Goal: Transaction & Acquisition: Obtain resource

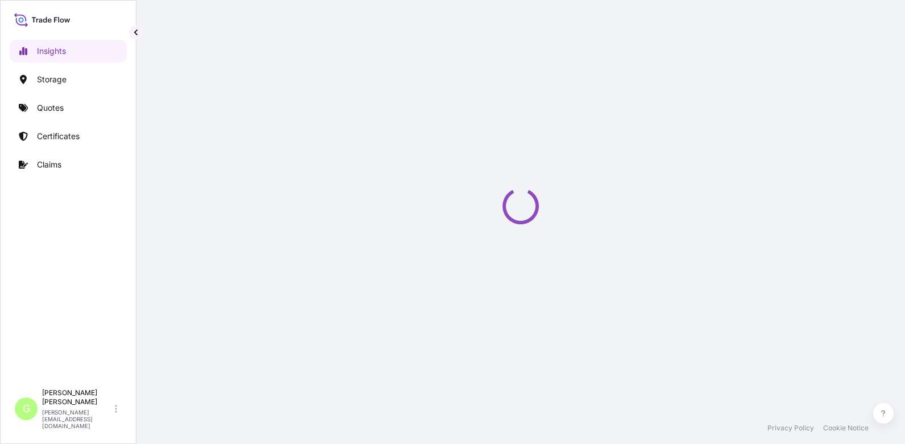
select select "2025"
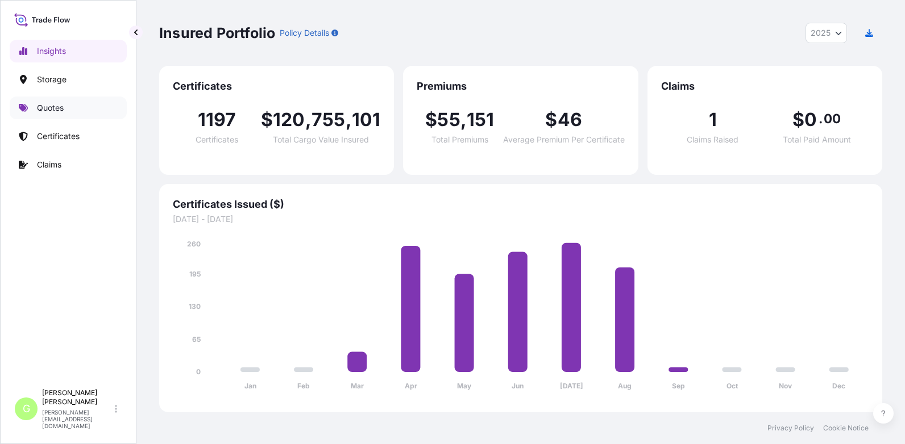
click at [49, 106] on p "Quotes" at bounding box center [50, 107] width 27 height 11
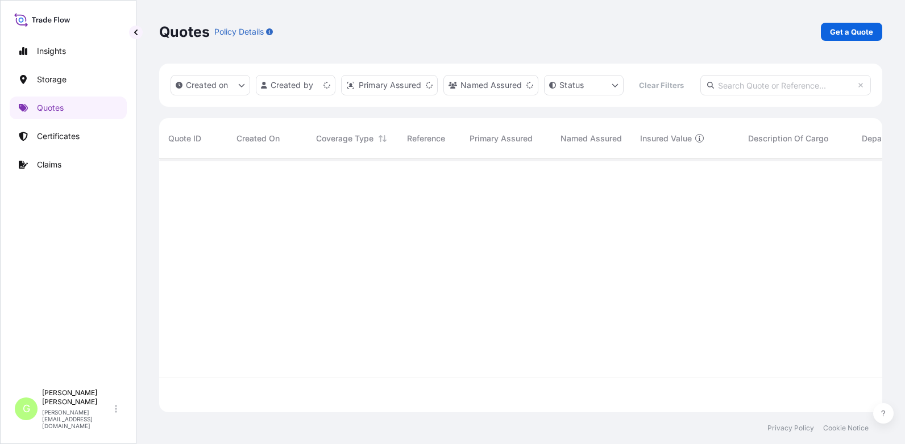
scroll to position [224, 714]
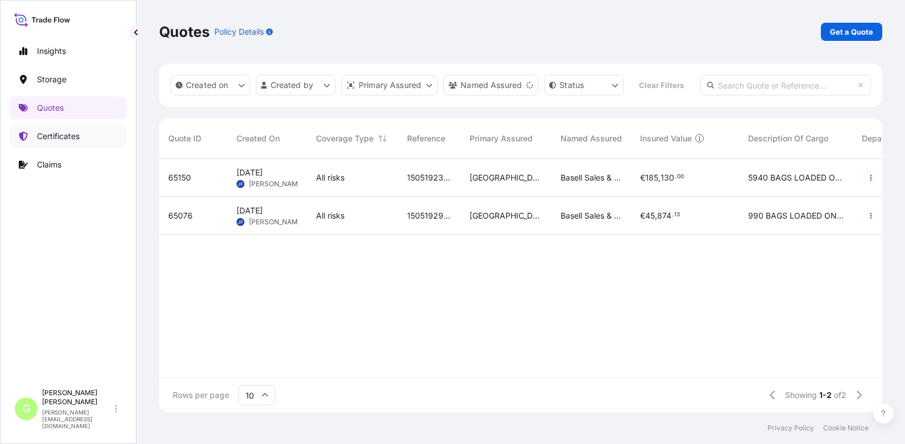
click at [48, 138] on p "Certificates" at bounding box center [58, 136] width 43 height 11
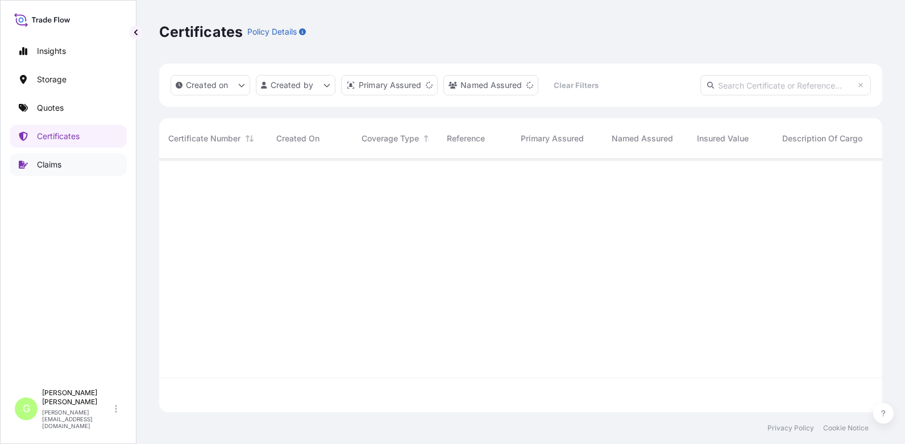
scroll to position [251, 714]
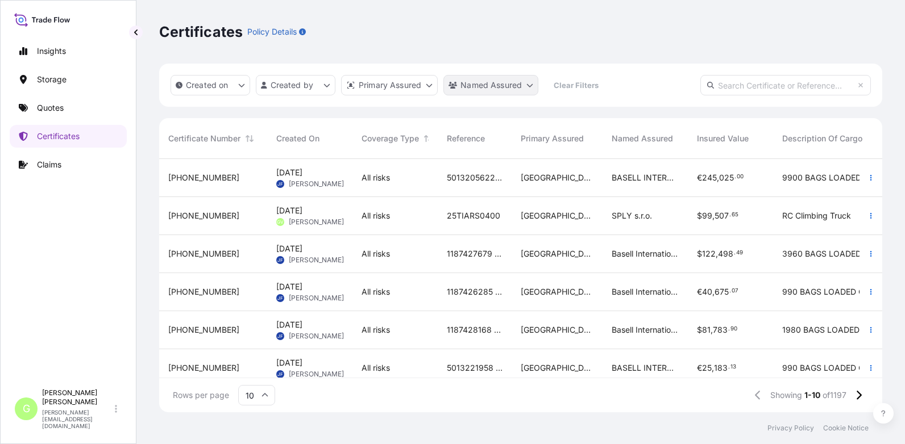
click at [532, 85] on html "Insights Storage Quotes Certificates Claims G [PERSON_NAME] [PERSON_NAME][EMAIL…" at bounding box center [452, 222] width 905 height 444
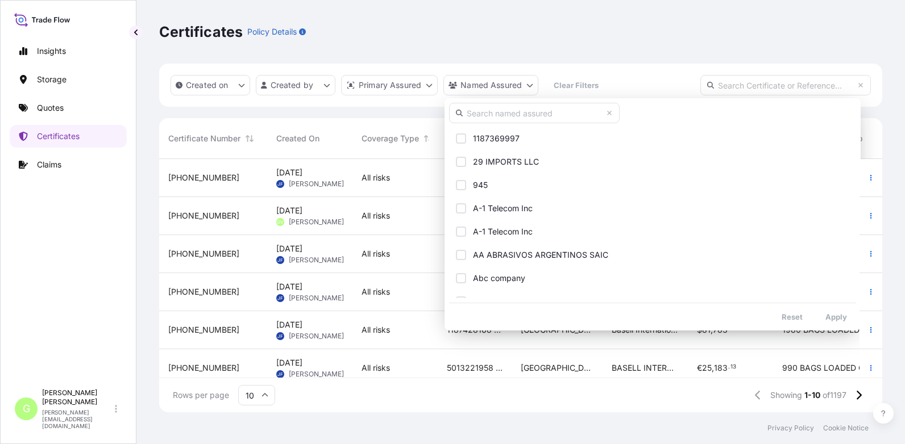
click at [529, 116] on input "text" at bounding box center [534, 113] width 170 height 20
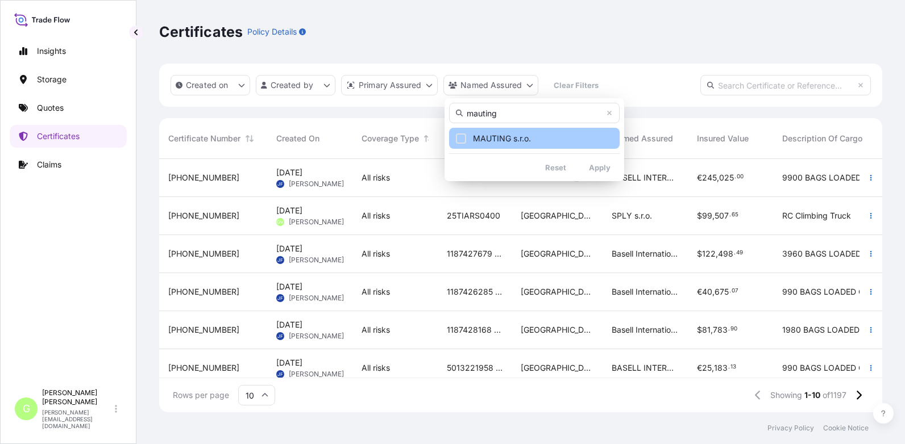
type input "mauting"
click at [523, 136] on span "MAUTING s.r.o." at bounding box center [502, 138] width 58 height 11
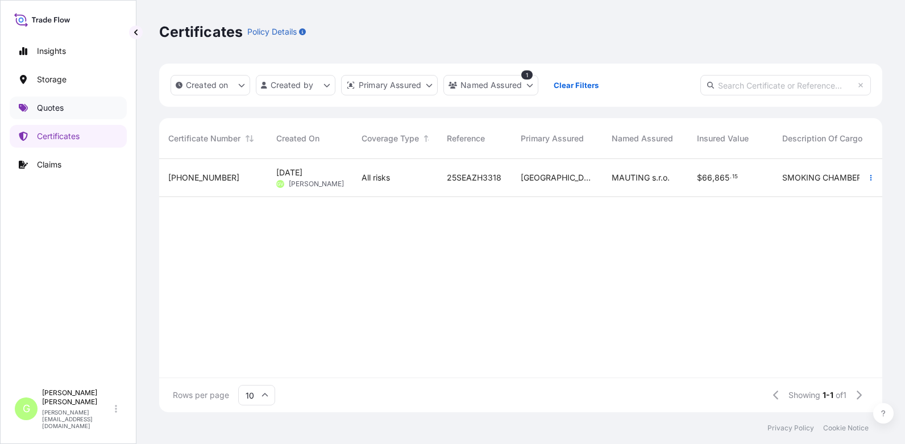
click at [40, 110] on p "Quotes" at bounding box center [50, 107] width 27 height 11
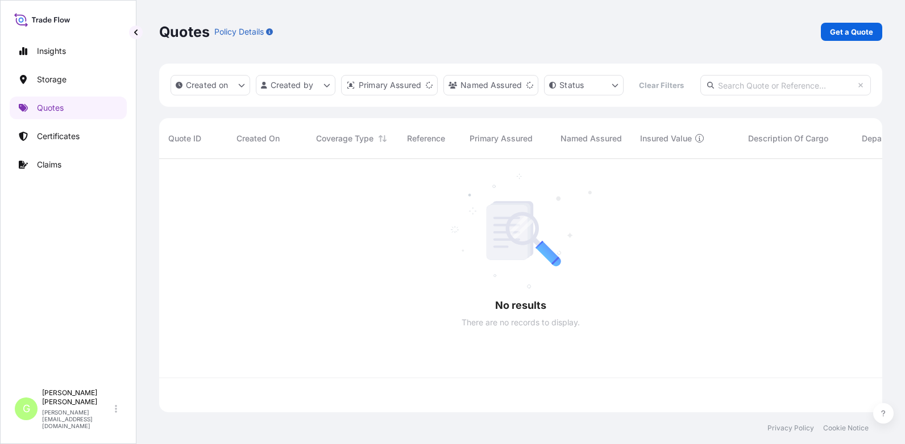
scroll to position [224, 714]
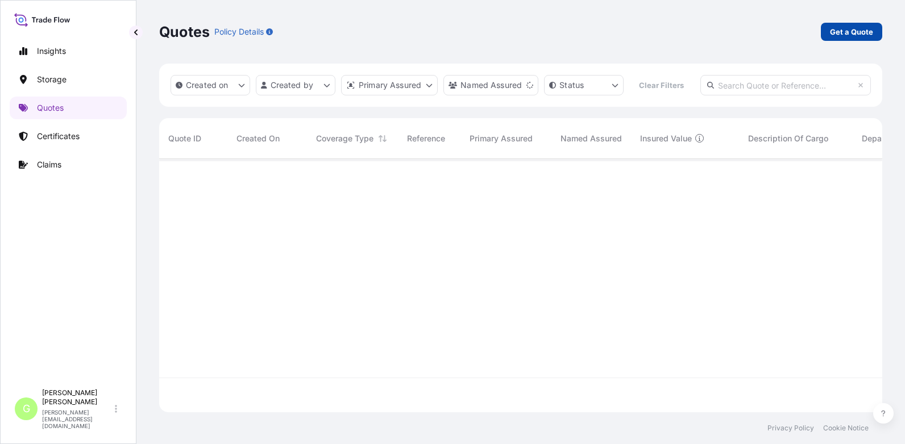
click at [851, 26] on p "Get a Quote" at bounding box center [851, 31] width 43 height 11
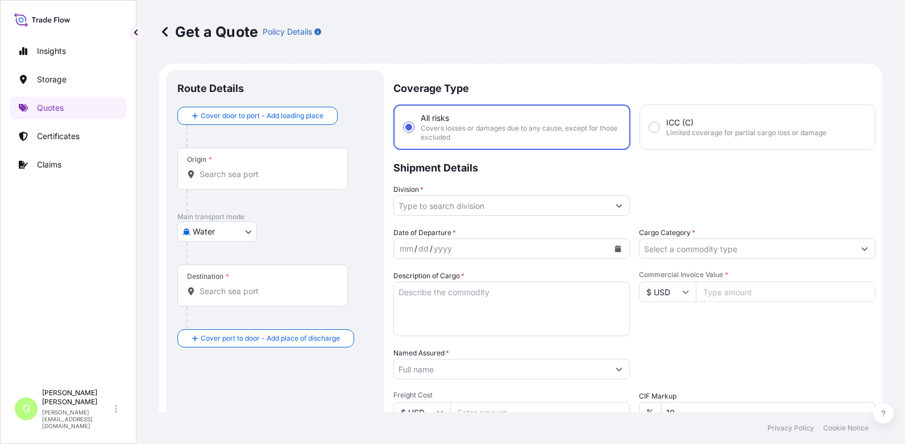
scroll to position [18, 0]
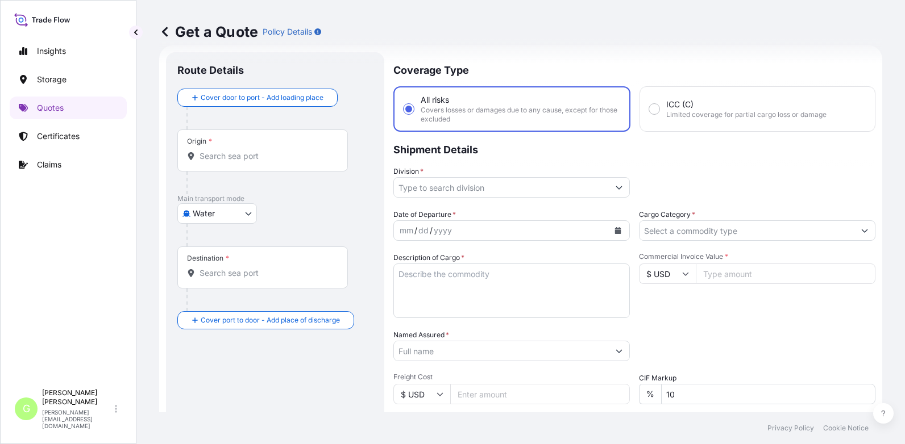
click at [249, 212] on body "Insights Storage Quotes Certificates Claims G [PERSON_NAME] [PERSON_NAME][EMAIL…" at bounding box center [452, 222] width 905 height 444
click at [206, 244] on span "Air" at bounding box center [204, 243] width 10 height 11
select select "Air"
click at [417, 356] on input "Named Assured *" at bounding box center [501, 351] width 215 height 20
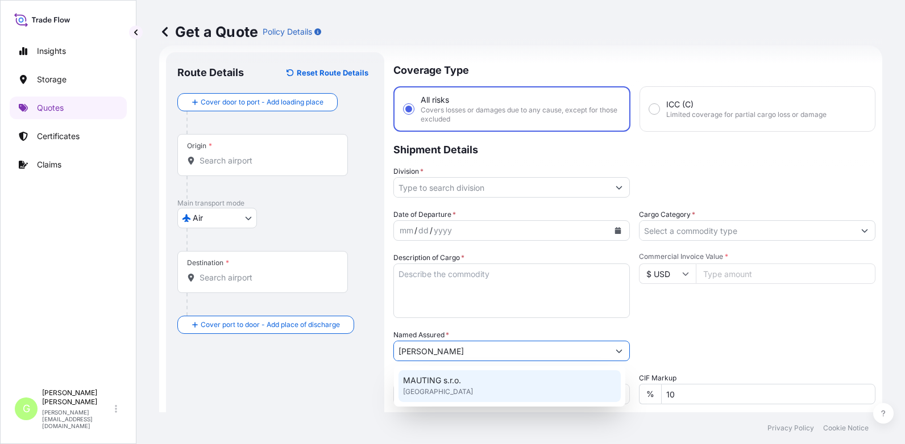
click at [434, 378] on span "MAUTING s.r.o." at bounding box center [432, 380] width 58 height 11
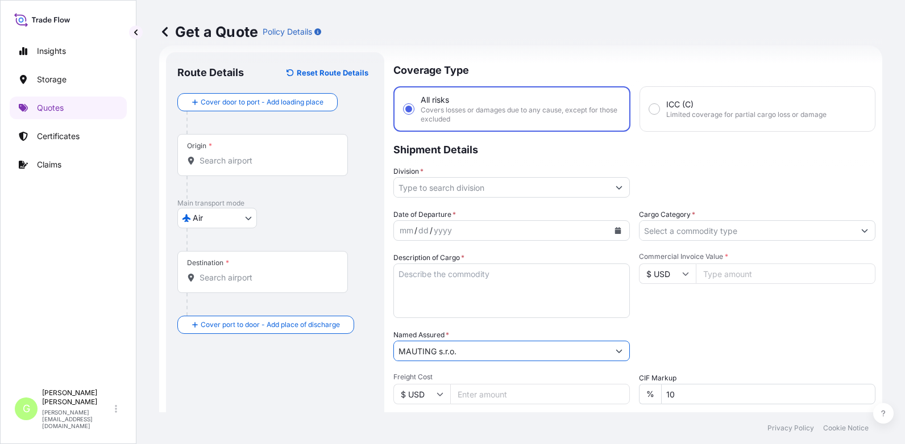
type input "MAUTING s.r.o."
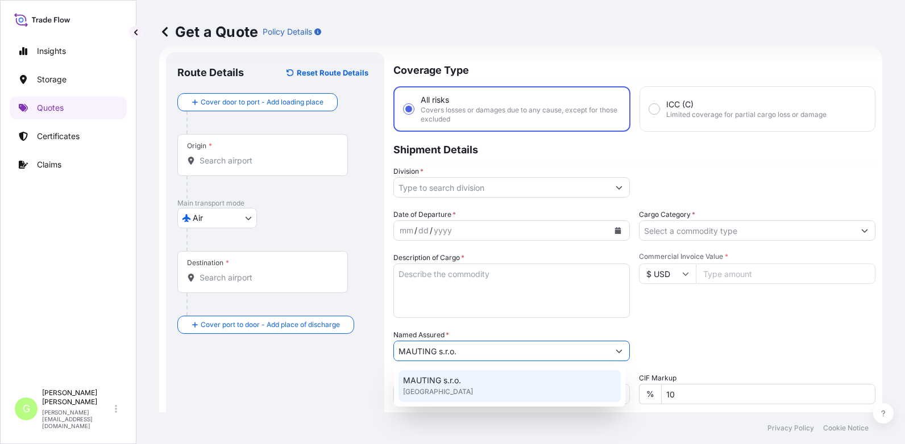
click at [447, 377] on span "MAUTING s.r.o." at bounding box center [432, 380] width 58 height 11
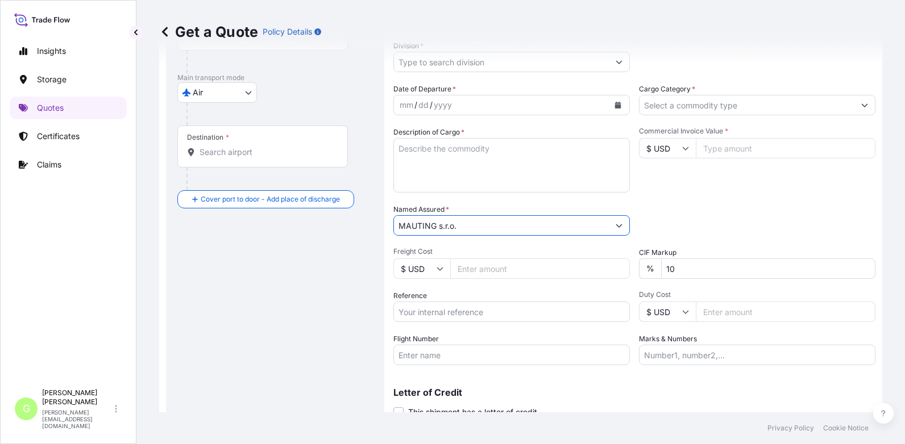
scroll to position [188, 0]
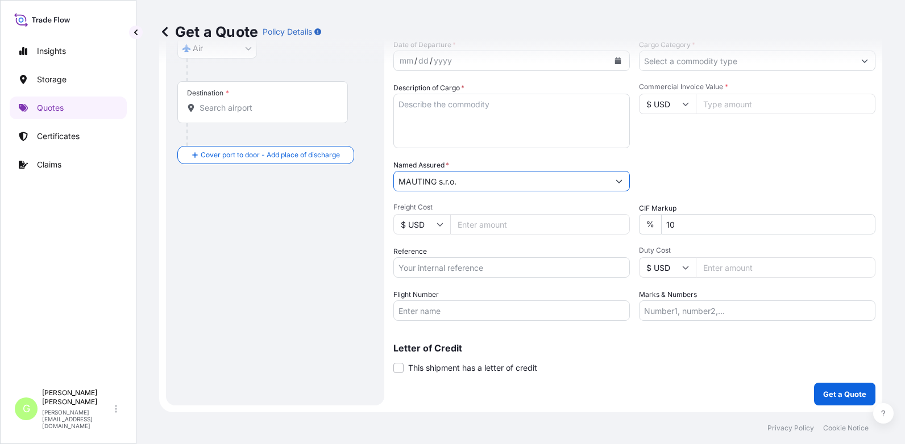
click at [421, 264] on input "Reference" at bounding box center [511, 267] width 236 height 20
paste input "25AEULH1720"
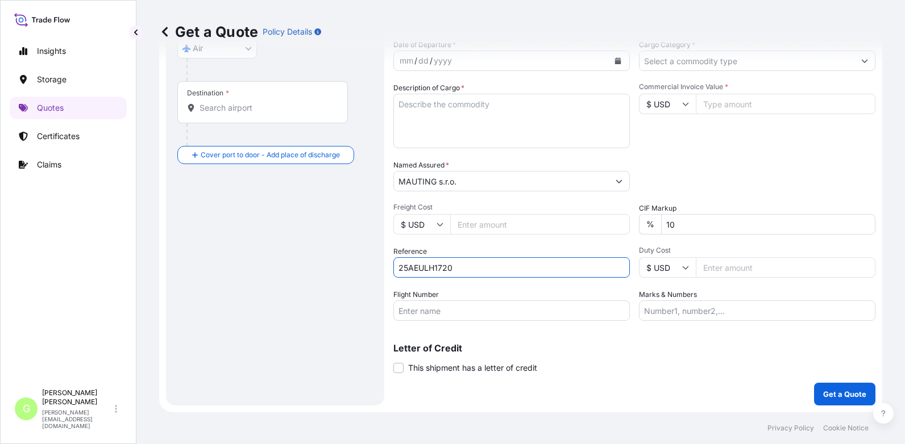
type input "25AEULH1720"
click at [724, 107] on input "Commercial Invoice Value *" at bounding box center [786, 104] width 180 height 20
paste input "11104.99"
type input "11104.99"
click at [455, 311] on input "Flight Number" at bounding box center [511, 311] width 236 height 20
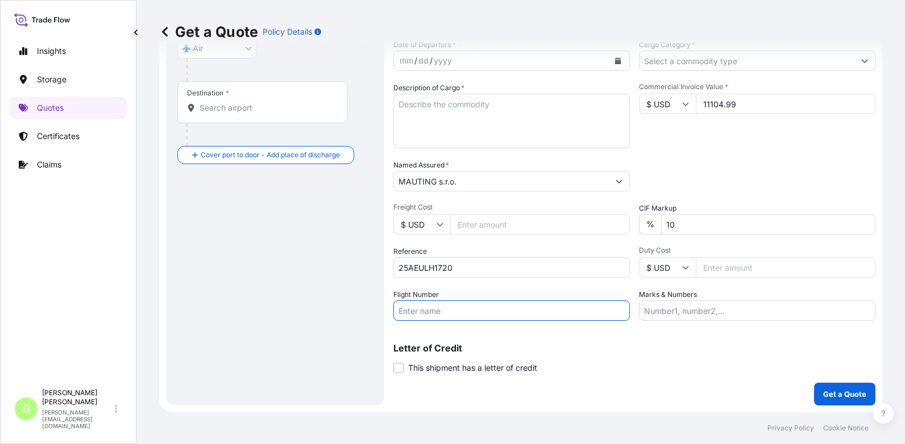
drag, startPoint x: 455, startPoint y: 311, endPoint x: 384, endPoint y: 238, distance: 102.1
click at [380, 238] on div "Route Details Reset Route Details Cover door to port - Add loading place Place …" at bounding box center [275, 143] width 218 height 523
click at [486, 223] on input "Freight Cost" at bounding box center [540, 224] width 180 height 20
paste input "2696.79"
type input "2696.79"
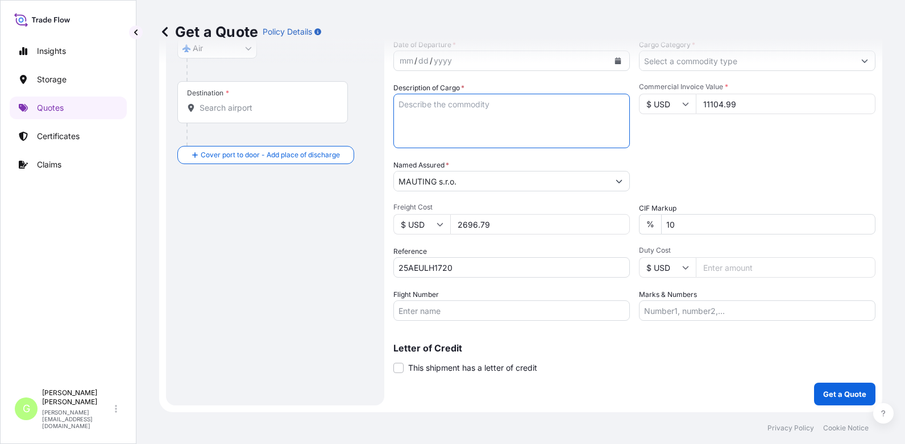
click at [422, 110] on textarea "Description of Cargo *" at bounding box center [511, 121] width 236 height 55
paste textarea "Smoking chamber UKM Junior 04"
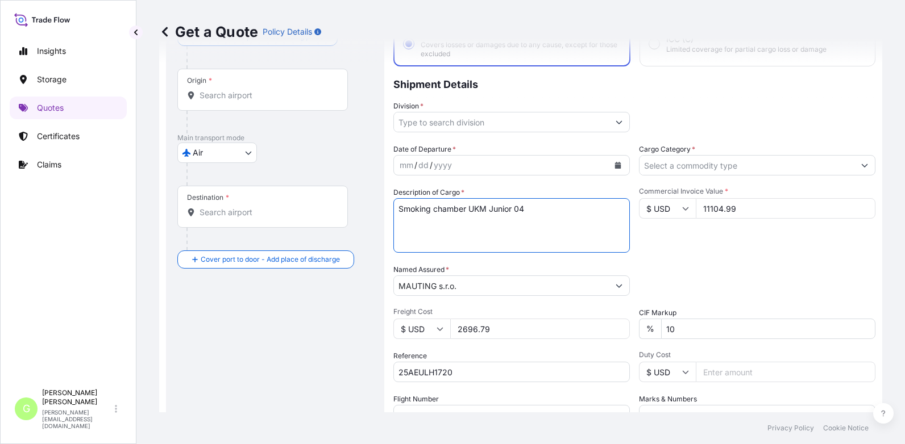
scroll to position [74, 0]
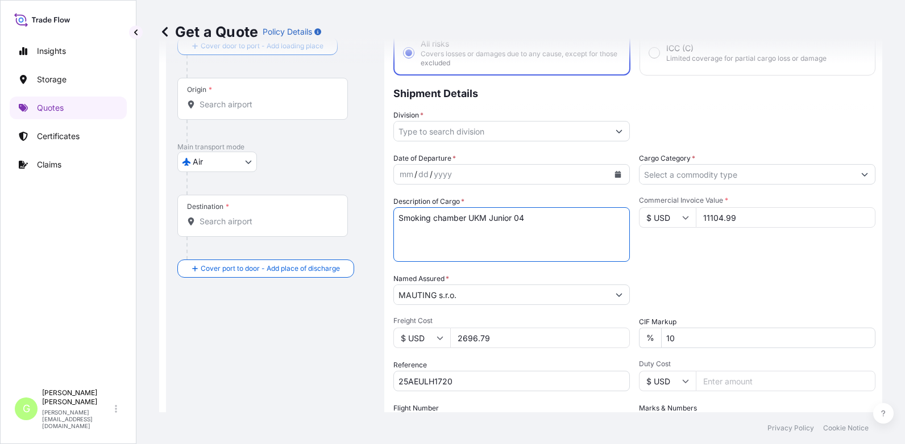
type textarea "Smoking chamber UKM Junior 04"
click at [618, 130] on button "Show suggestions" at bounding box center [619, 131] width 20 height 20
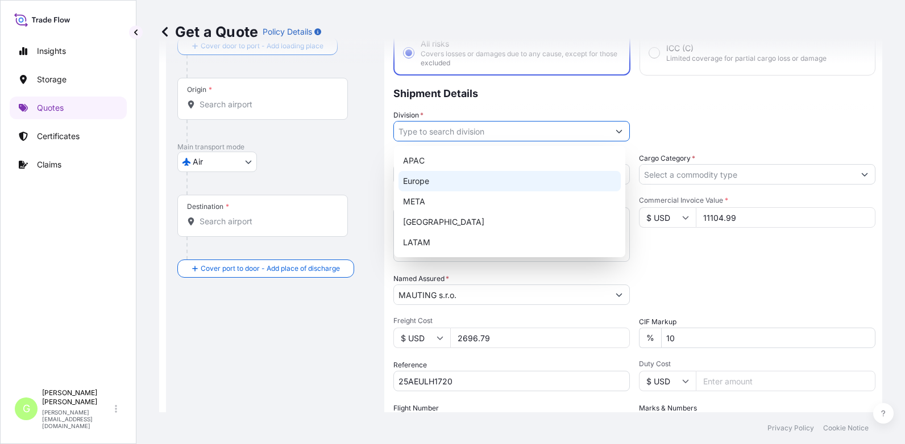
click at [434, 186] on div "Europe" at bounding box center [509, 181] width 222 height 20
type input "Europe"
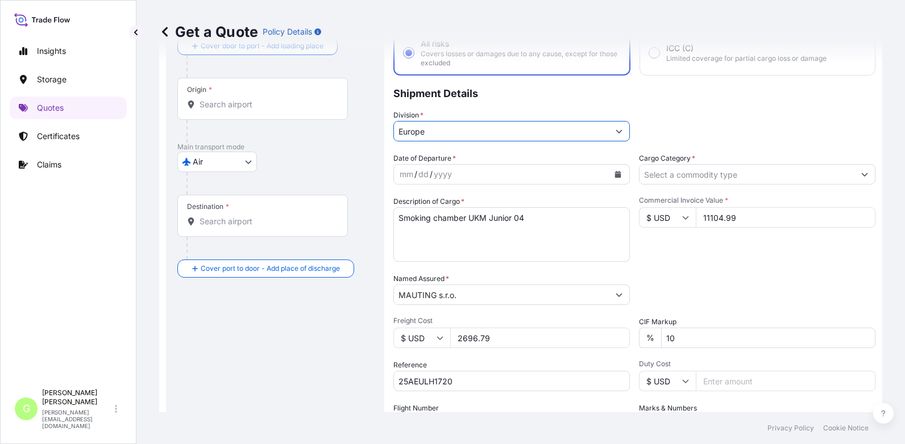
click at [661, 175] on input "Cargo Category *" at bounding box center [746, 174] width 215 height 20
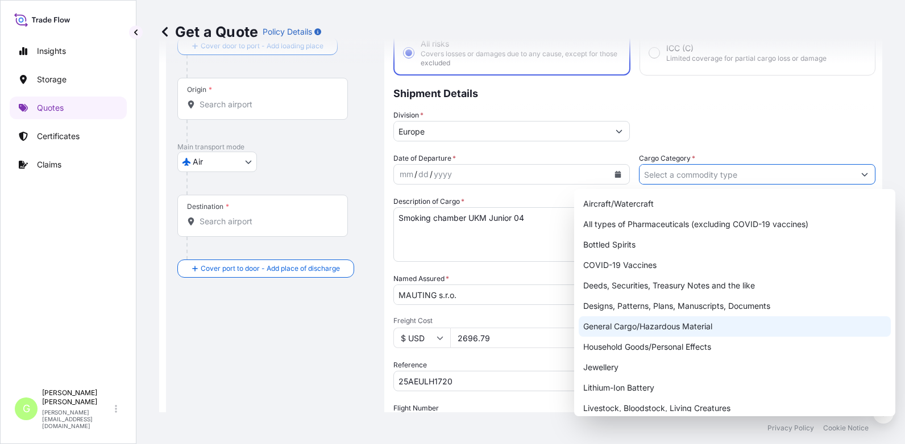
click at [587, 324] on div "General Cargo/Hazardous Material" at bounding box center [734, 327] width 312 height 20
type input "General Cargo/Hazardous Material"
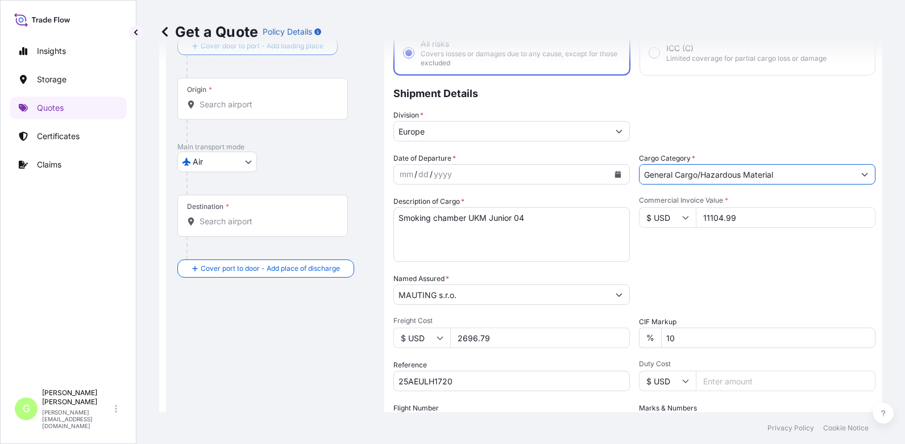
click at [615, 171] on icon "Calendar" at bounding box center [617, 174] width 7 height 7
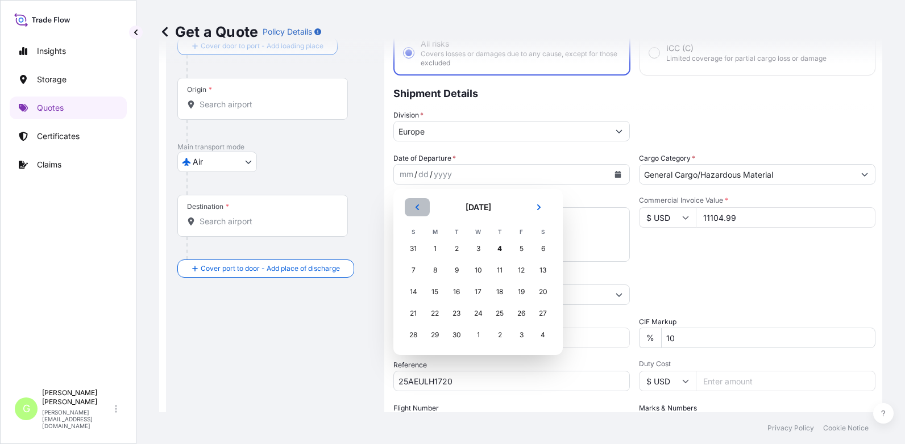
click at [420, 205] on icon "Previous" at bounding box center [417, 207] width 7 height 7
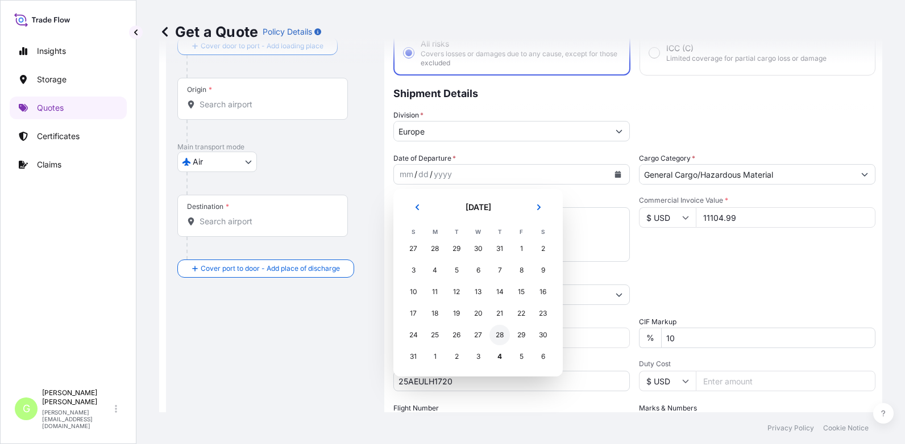
click at [500, 335] on div "28" at bounding box center [499, 335] width 20 height 20
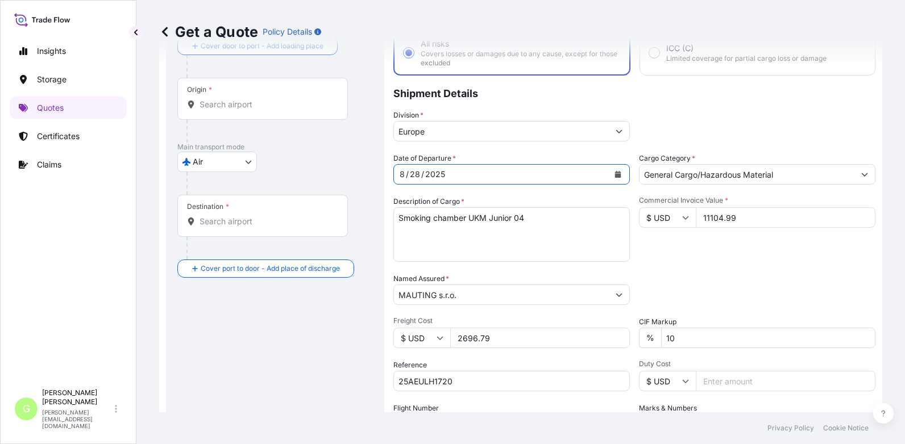
click at [231, 105] on input "Origin *" at bounding box center [266, 104] width 134 height 11
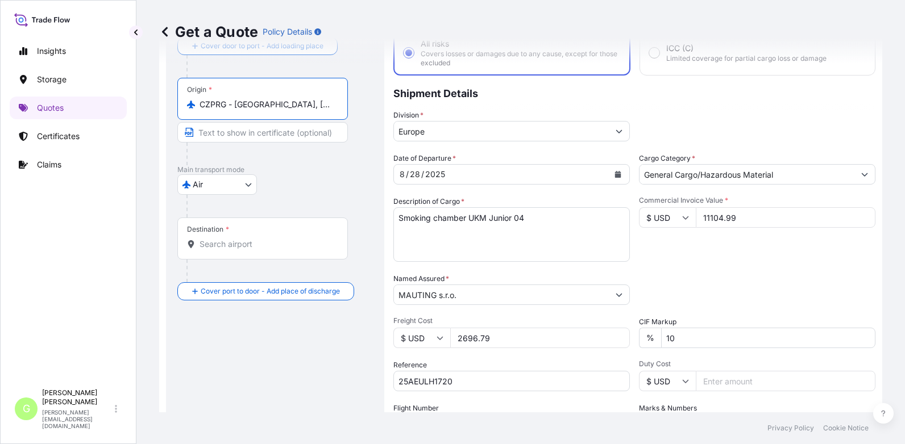
drag, startPoint x: 320, startPoint y: 104, endPoint x: 236, endPoint y: 105, distance: 84.7
click at [236, 105] on input "CZPRG - [GEOGRAPHIC_DATA], [GEOGRAPHIC_DATA]" at bounding box center [266, 104] width 134 height 11
type input "CZPRG - [GEOGRAPHIC_DATA], [GEOGRAPHIC_DATA]"
click at [218, 134] on input "Text to appear on certificate" at bounding box center [262, 132] width 170 height 20
paste input "[GEOGRAPHIC_DATA], [GEOGRAPHIC_DATA]"
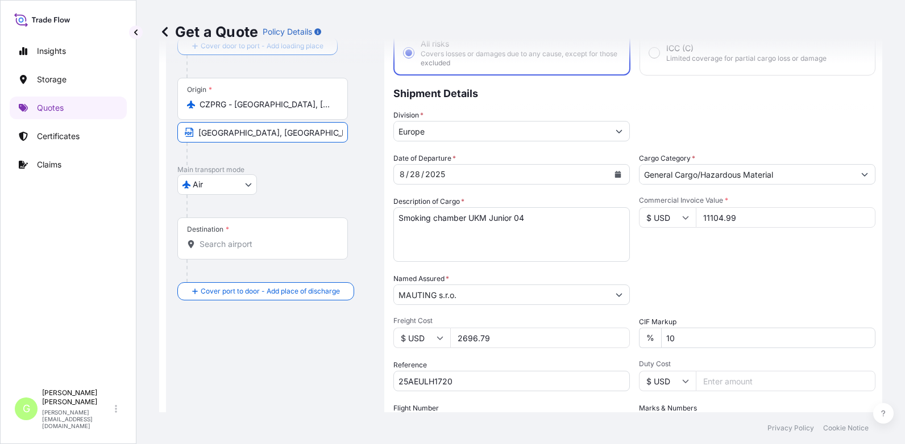
type input "[GEOGRAPHIC_DATA], [GEOGRAPHIC_DATA]"
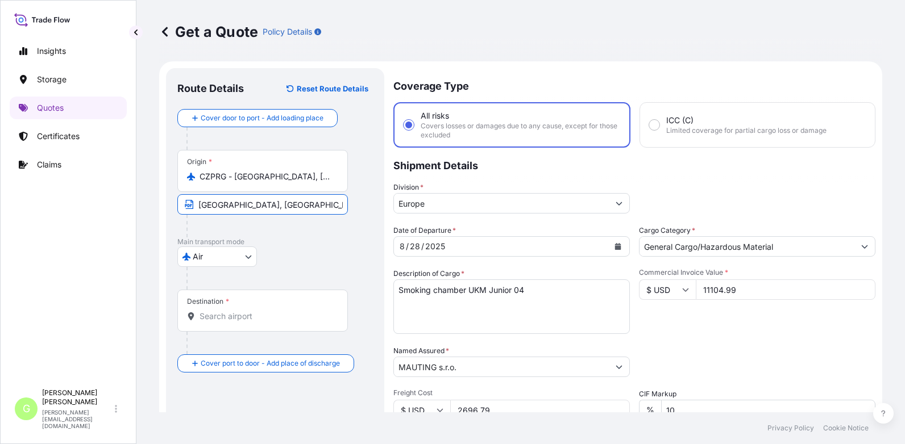
scroll to position [0, 0]
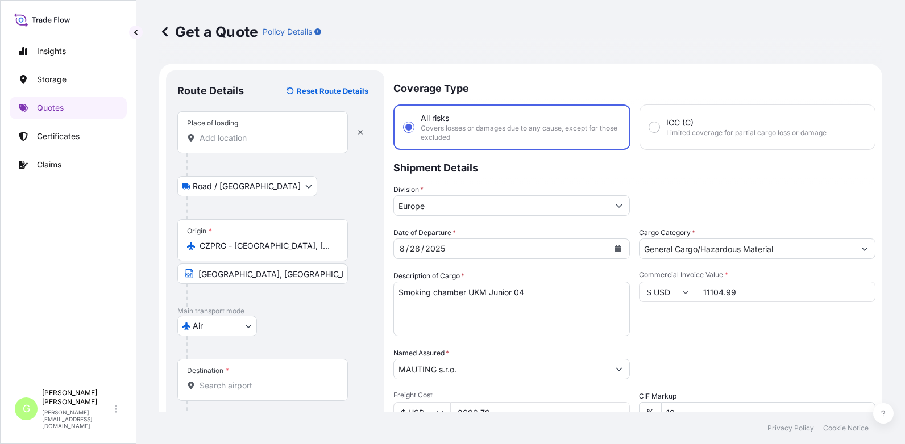
click at [248, 132] on input "Place of loading" at bounding box center [266, 137] width 134 height 11
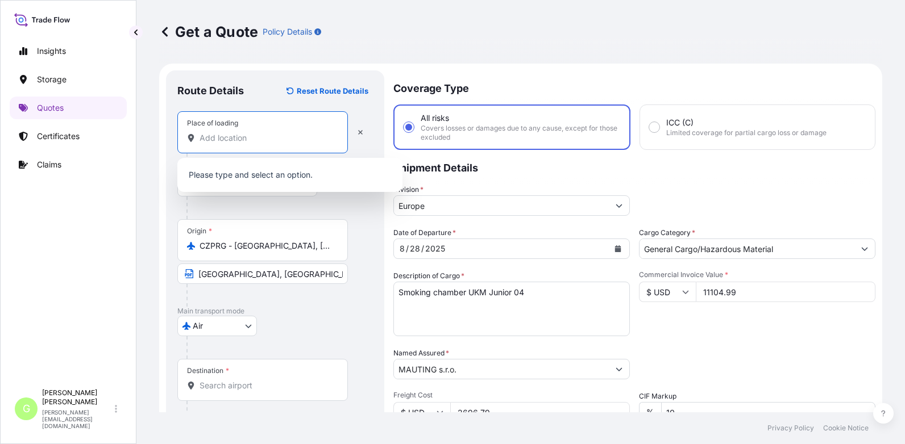
paste input "VALTICE"
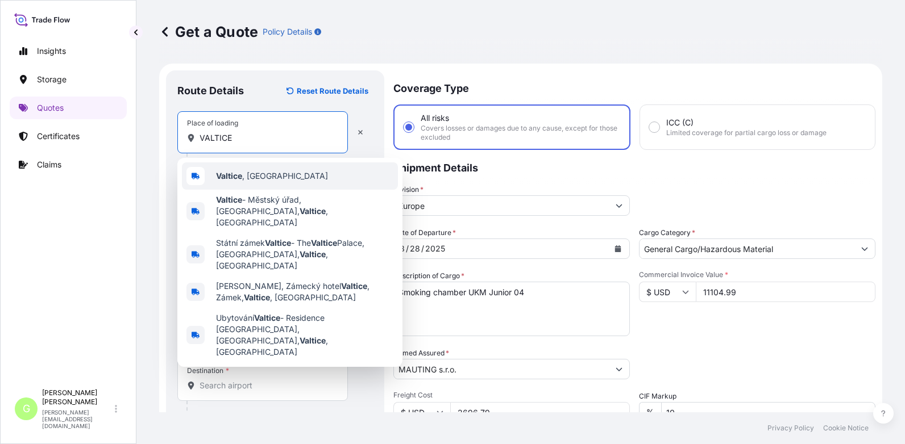
click at [244, 173] on span "Valtice , [GEOGRAPHIC_DATA]" at bounding box center [272, 175] width 112 height 11
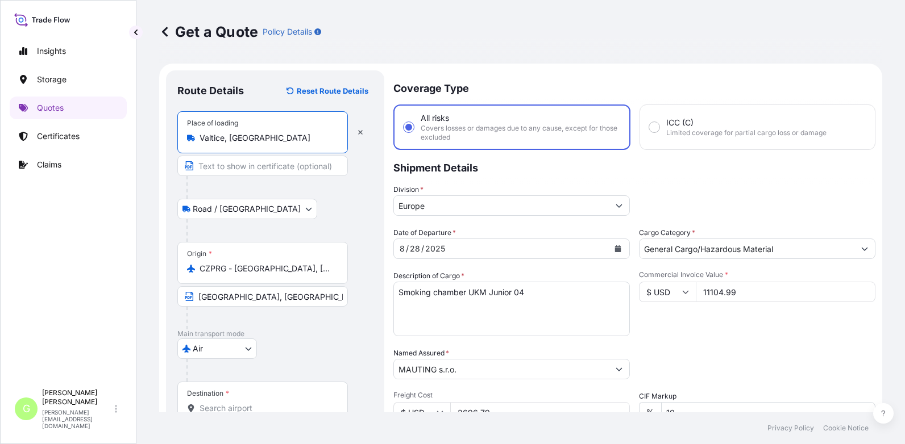
type input "Valtice, [GEOGRAPHIC_DATA]"
drag, startPoint x: 243, startPoint y: 159, endPoint x: 239, endPoint y: 165, distance: 6.9
click at [243, 159] on input "Text to appear on certificate" at bounding box center [262, 166] width 170 height 20
paste input "VALTICE"
type input "VALTICE, [GEOGRAPHIC_DATA]"
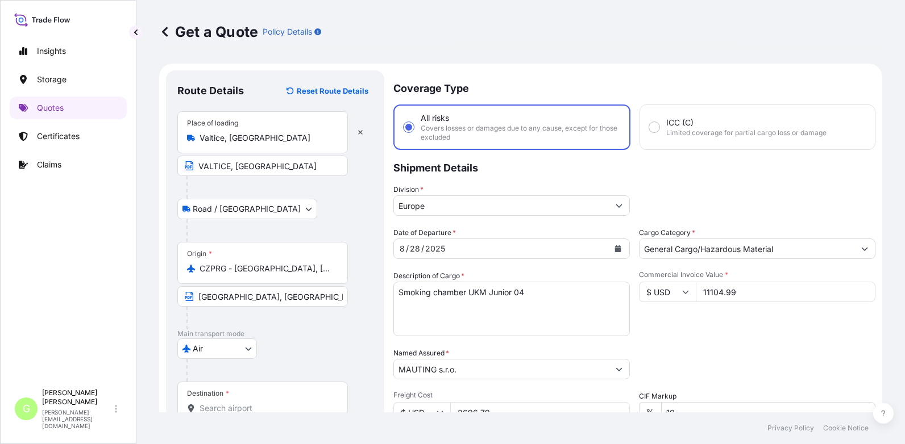
click at [126, 230] on div "Insights Storage Quotes Certificates Claims" at bounding box center [68, 207] width 117 height 354
click at [212, 409] on input "Destination *" at bounding box center [266, 408] width 134 height 11
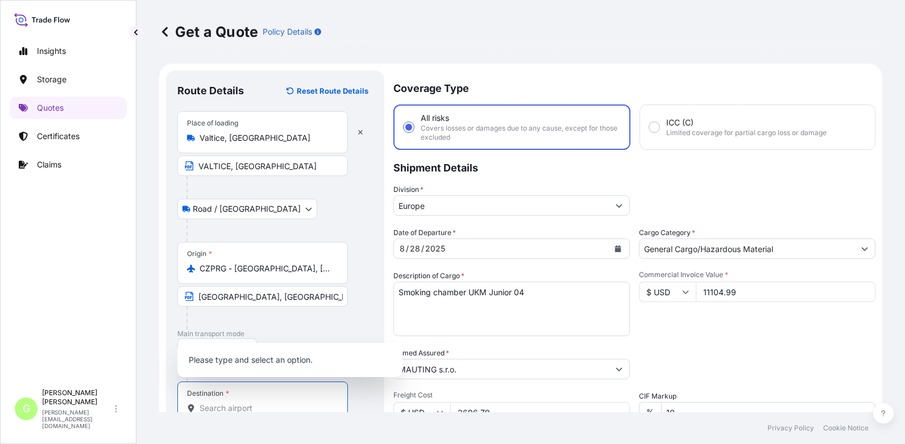
paste input "[PERSON_NAME]"
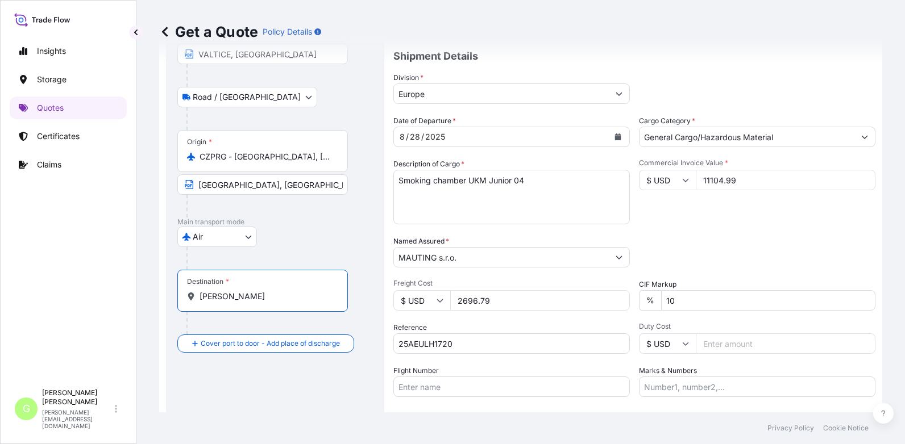
scroll to position [114, 0]
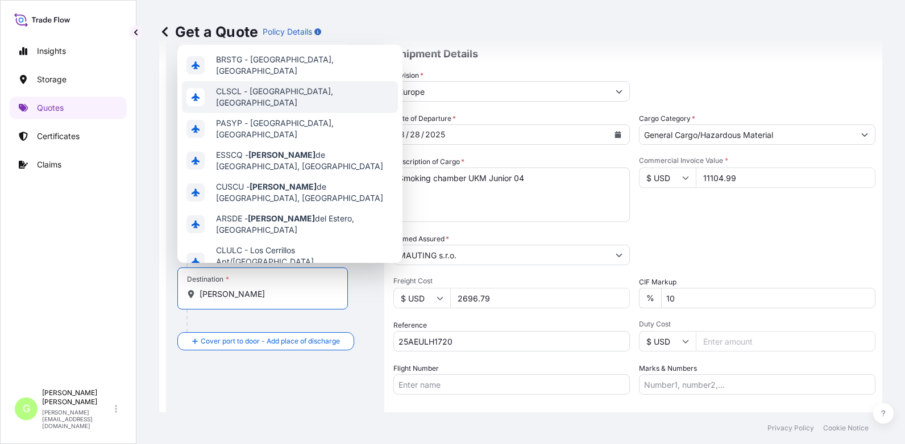
click at [290, 91] on span "CLSCL - [GEOGRAPHIC_DATA], [GEOGRAPHIC_DATA]" at bounding box center [304, 97] width 177 height 23
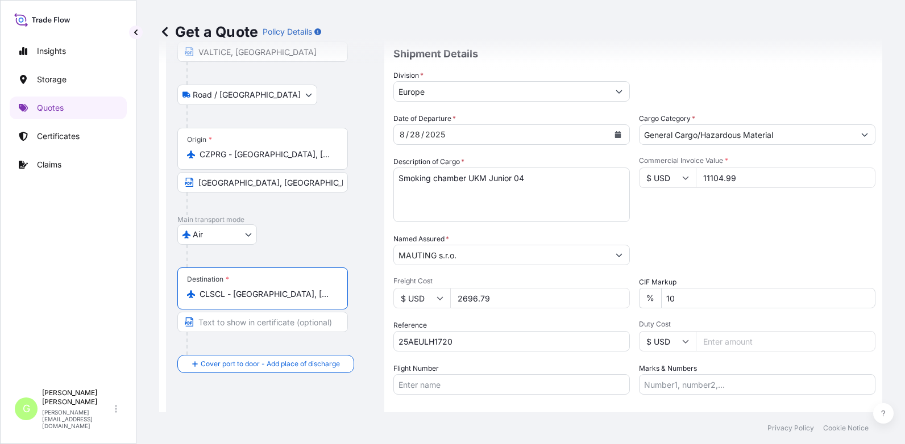
drag, startPoint x: 291, startPoint y: 297, endPoint x: 234, endPoint y: 296, distance: 56.8
click at [234, 296] on input "CLSCL - [GEOGRAPHIC_DATA], [GEOGRAPHIC_DATA]" at bounding box center [266, 294] width 134 height 11
type input "CLSCL - [GEOGRAPHIC_DATA], [GEOGRAPHIC_DATA]"
click at [250, 324] on input "Text to appear on certificate" at bounding box center [262, 322] width 170 height 20
paste input "[GEOGRAPHIC_DATA], [GEOGRAPHIC_DATA]"
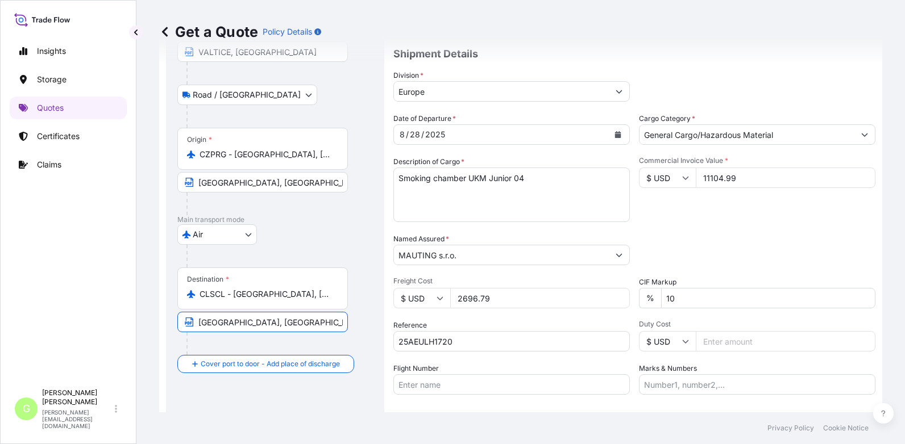
type input "[GEOGRAPHIC_DATA], [GEOGRAPHIC_DATA]"
click at [323, 402] on div "Route Details Reset Route Details Place of loading [GEOGRAPHIC_DATA], [GEOGRAPH…" at bounding box center [274, 218] width 195 height 501
click at [144, 339] on div "Get a Quote Policy Details Route Details Reset Route Details Place of loading […" at bounding box center [520, 206] width 768 height 413
click at [407, 386] on input "Flight Number" at bounding box center [511, 385] width 236 height 20
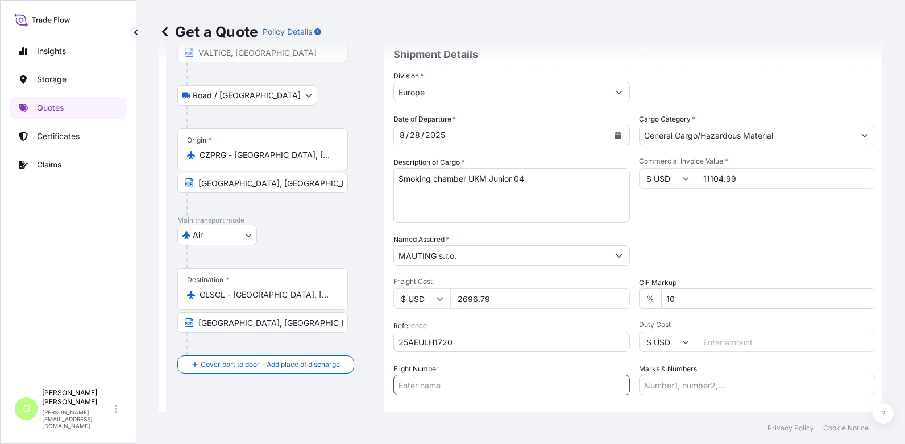
paste input "Delta Air Lines Inc."
type input "Delta Air Lines Inc."
click at [436, 419] on footer "Privacy Policy Cookie Notice" at bounding box center [520, 429] width 768 height 32
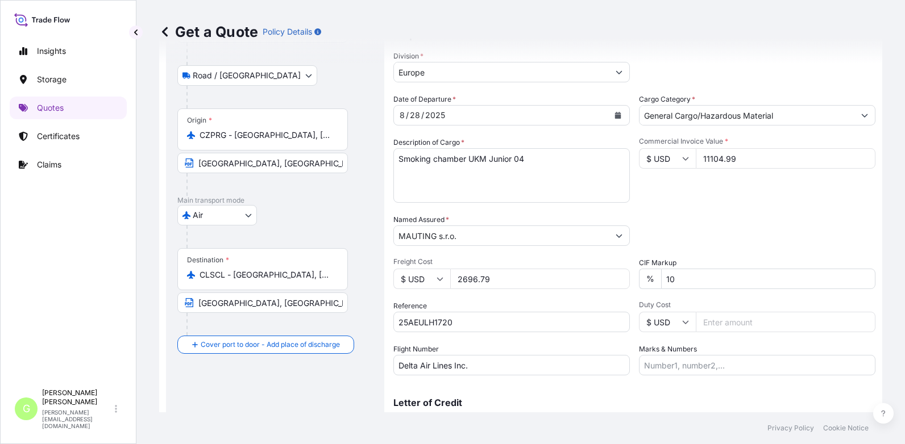
scroll to position [170, 0]
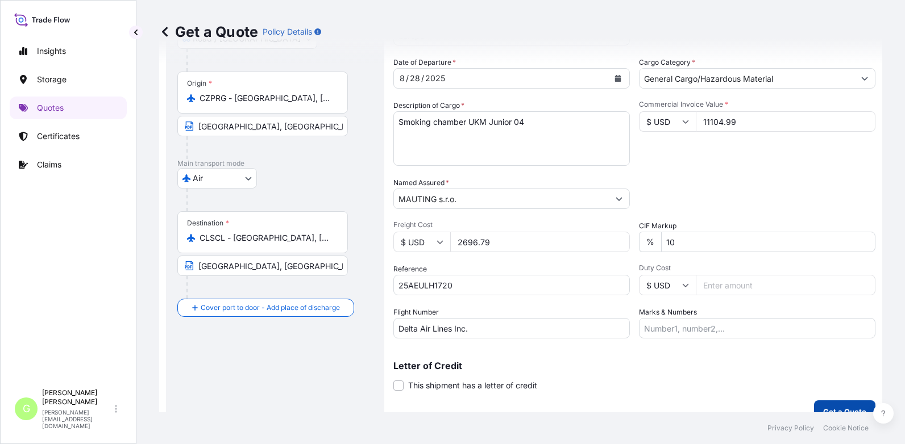
click at [823, 407] on p "Get a Quote" at bounding box center [844, 411] width 43 height 11
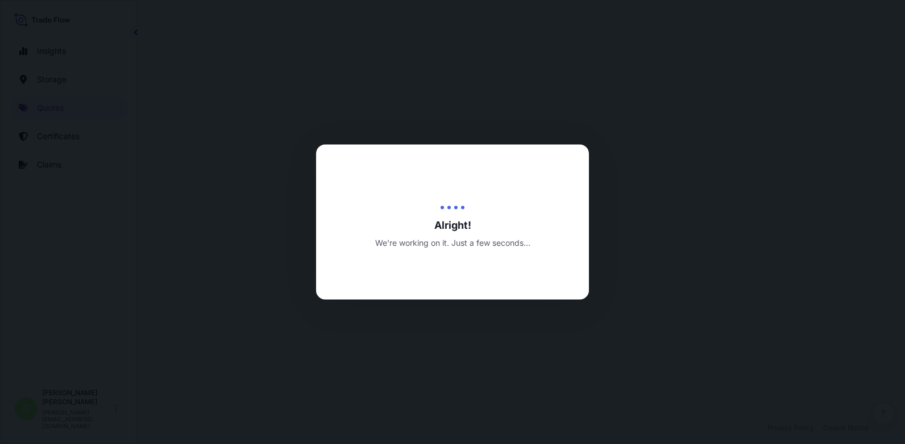
select select "Road / [GEOGRAPHIC_DATA]"
select select "Air"
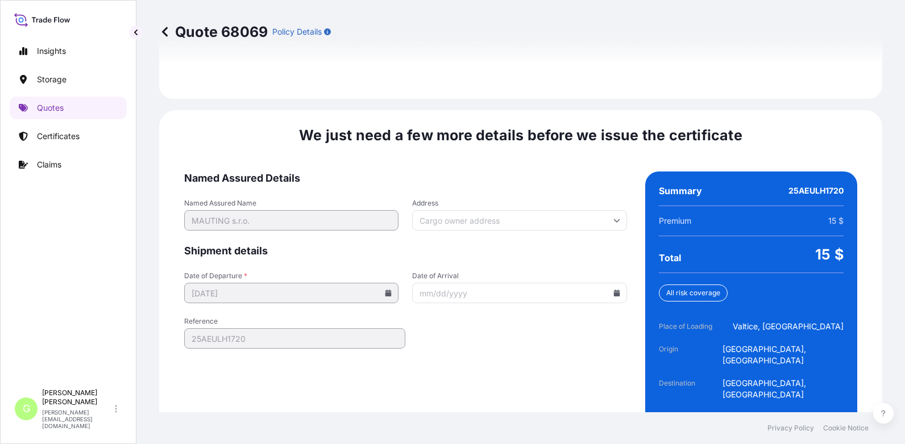
scroll to position [1739, 0]
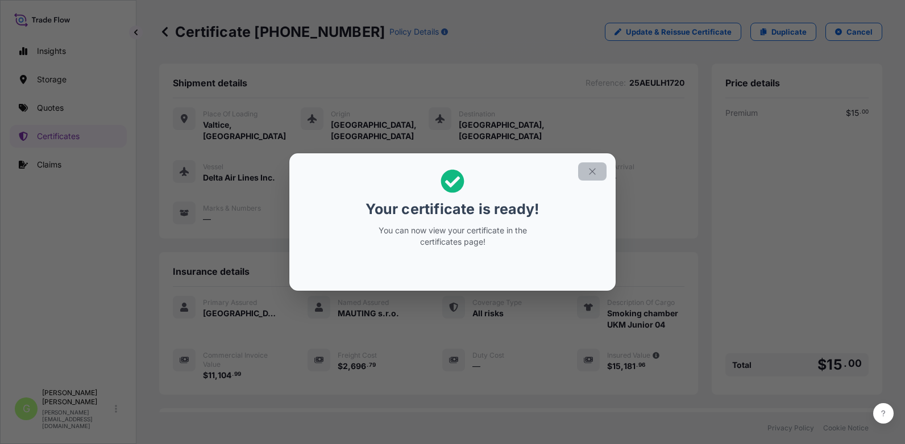
click at [593, 168] on icon "button" at bounding box center [592, 171] width 10 height 10
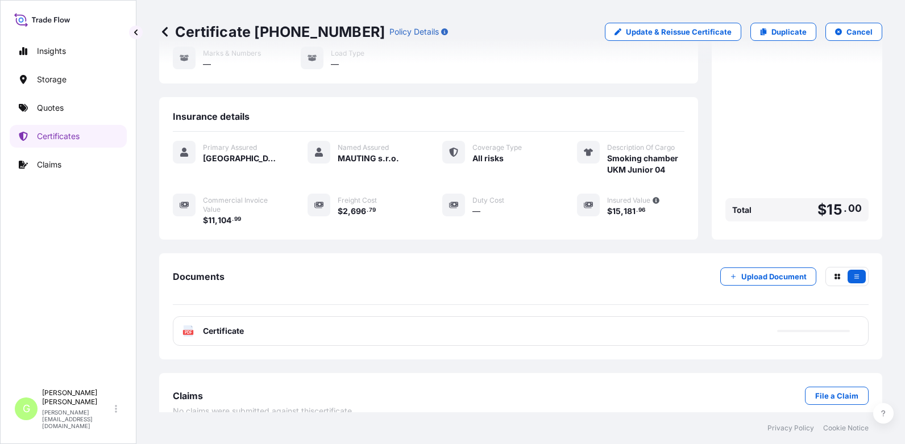
scroll to position [162, 0]
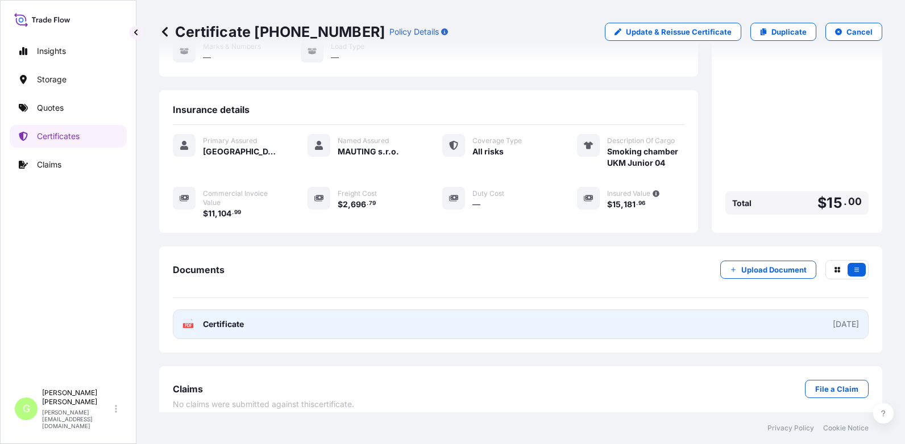
click at [216, 319] on span "Certificate" at bounding box center [223, 324] width 41 height 11
